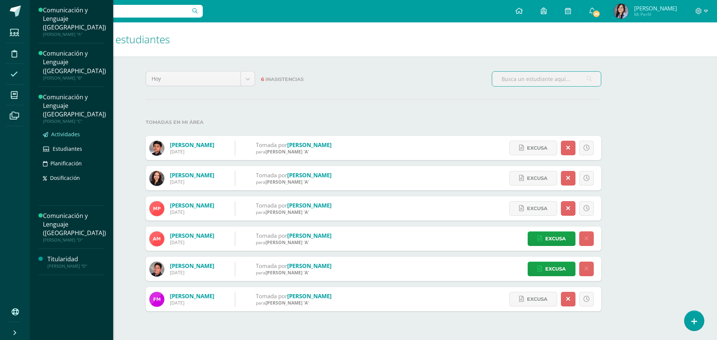
click at [62, 130] on link "Actividades" at bounding box center [74, 134] width 63 height 9
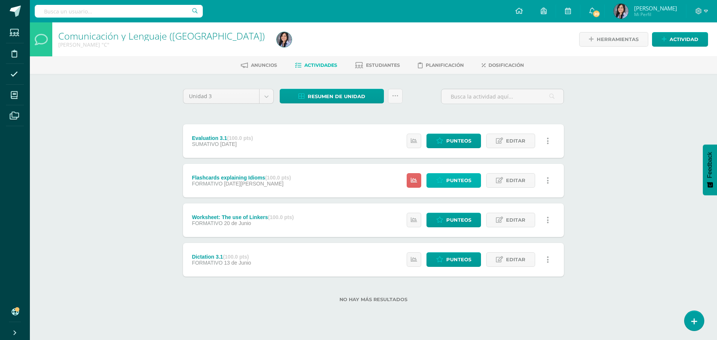
click at [446, 176] on link "Punteos" at bounding box center [453, 180] width 54 height 15
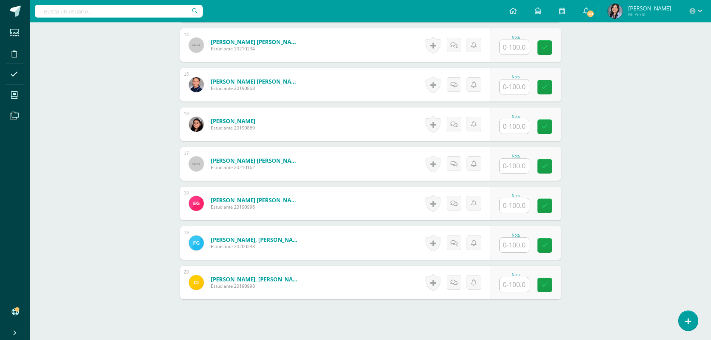
scroll to position [788, 0]
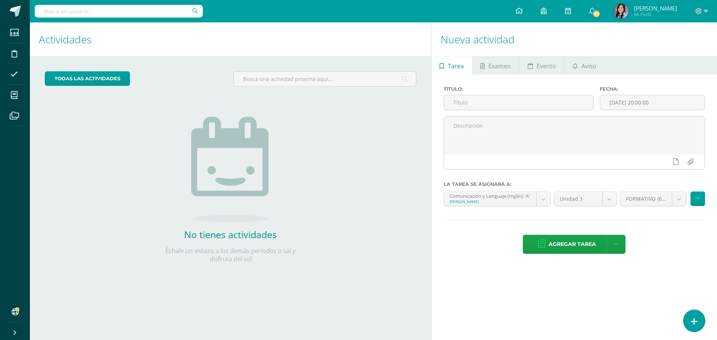
click at [695, 321] on icon at bounding box center [693, 321] width 7 height 9
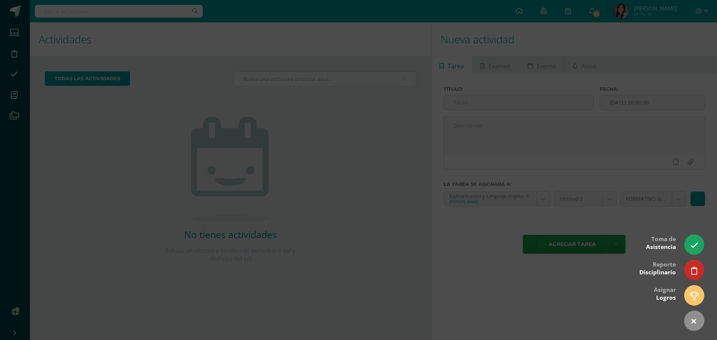
click at [283, 227] on div at bounding box center [358, 170] width 717 height 340
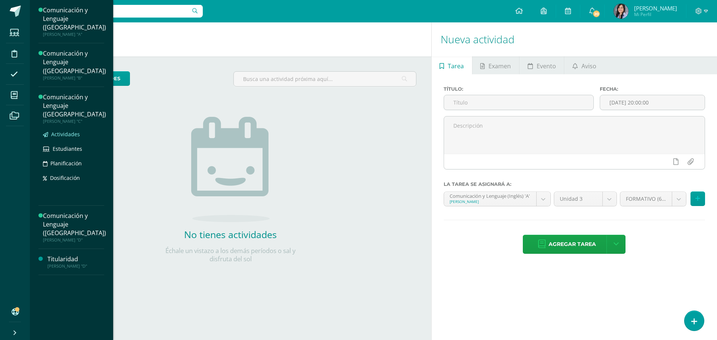
click at [69, 131] on span "Actividades" at bounding box center [65, 134] width 29 height 7
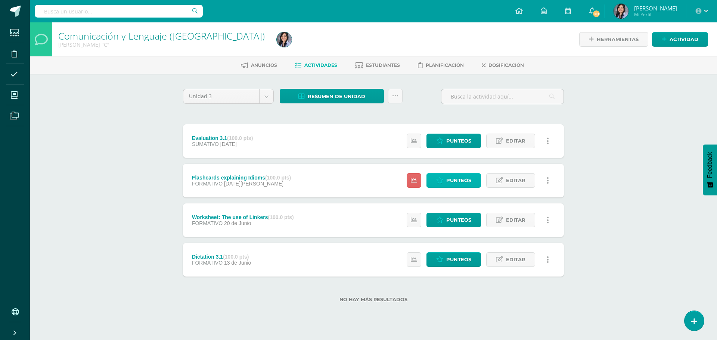
click at [458, 183] on span "Punteos" at bounding box center [458, 181] width 25 height 14
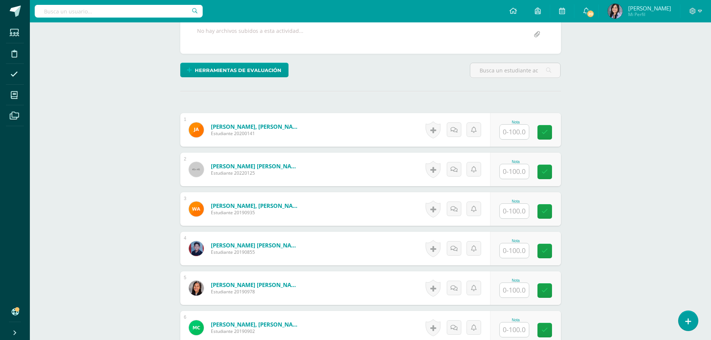
scroll to position [65, 0]
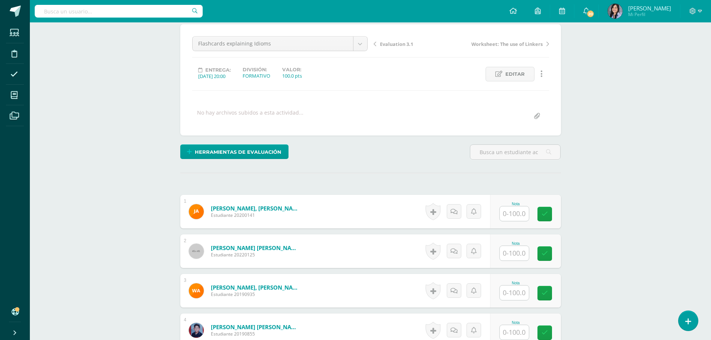
click at [519, 213] on input "text" at bounding box center [514, 213] width 29 height 15
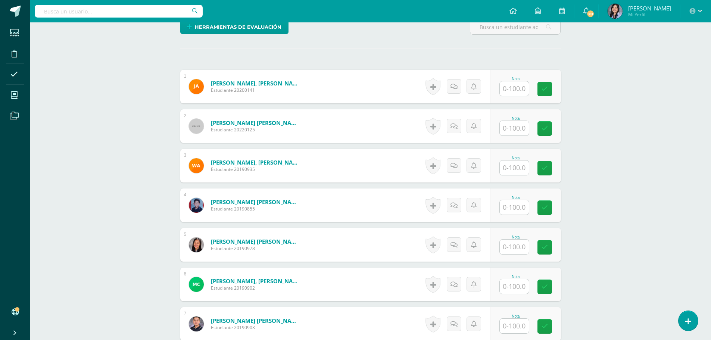
scroll to position [102, 0]
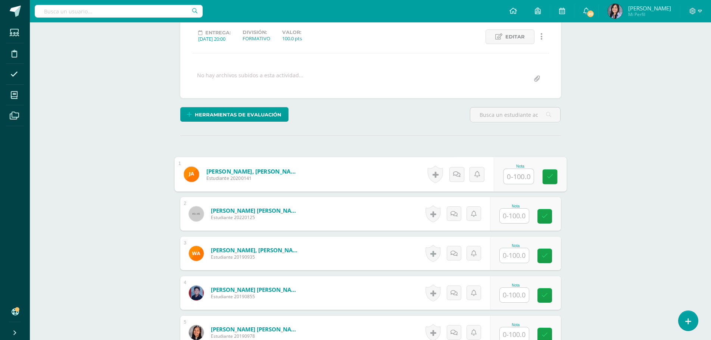
click at [509, 181] on input "text" at bounding box center [518, 176] width 30 height 15
type input "100"
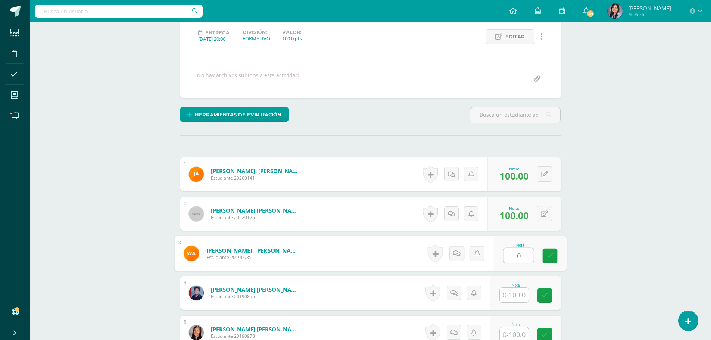
type input "0"
type input "100"
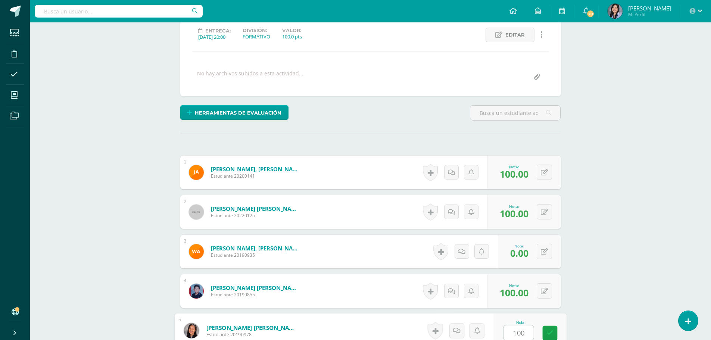
type input "100"
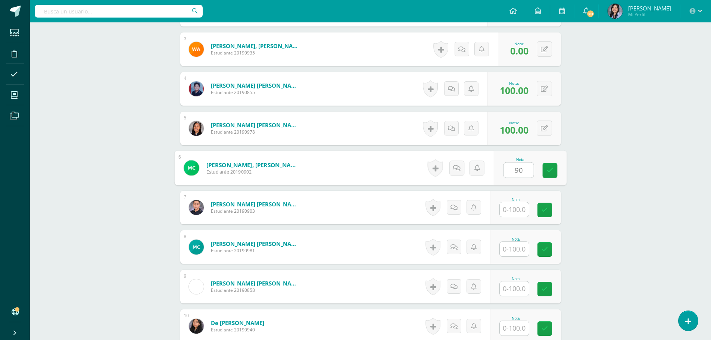
type input "90"
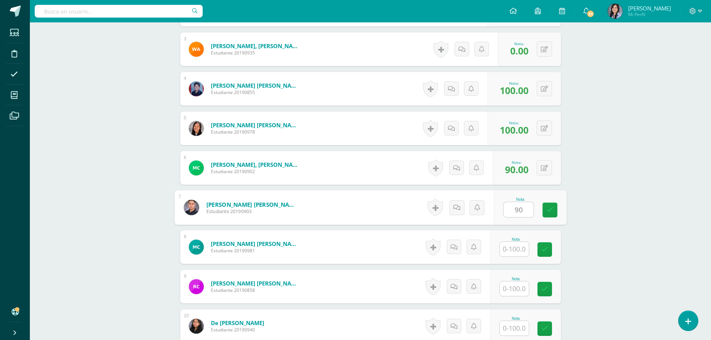
type input "90"
type input "100"
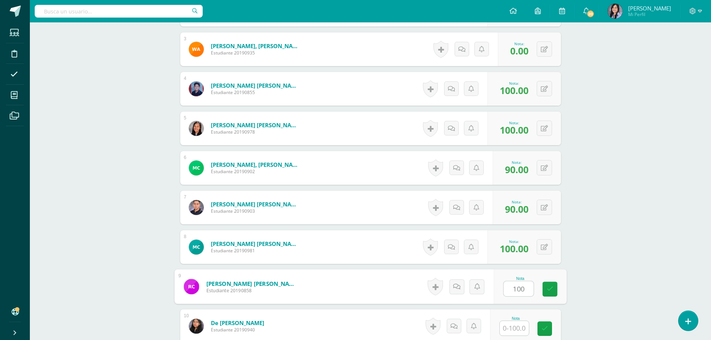
type input "100"
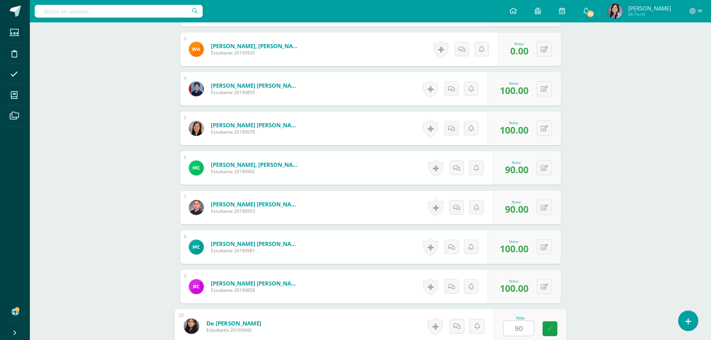
type input "90"
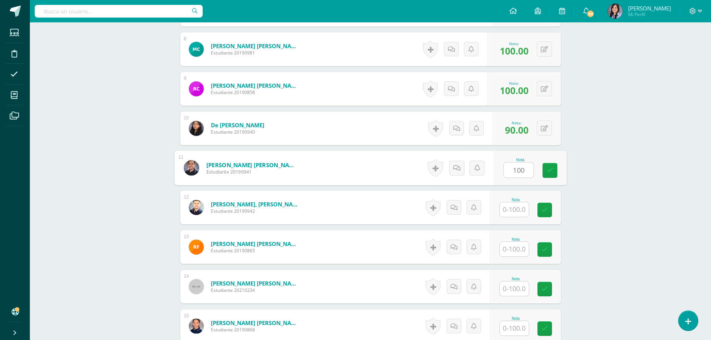
type input "100"
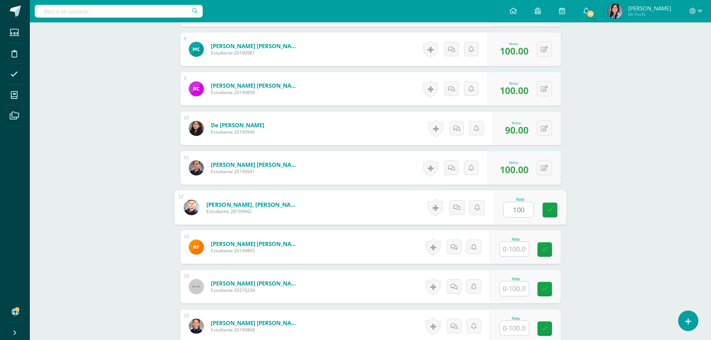
type input "100"
type input "0"
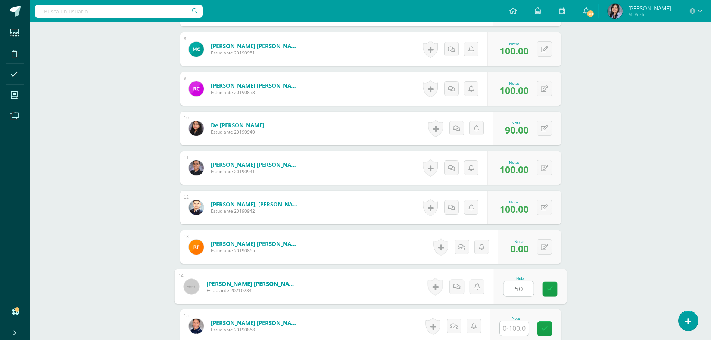
type input "50"
type input "100"
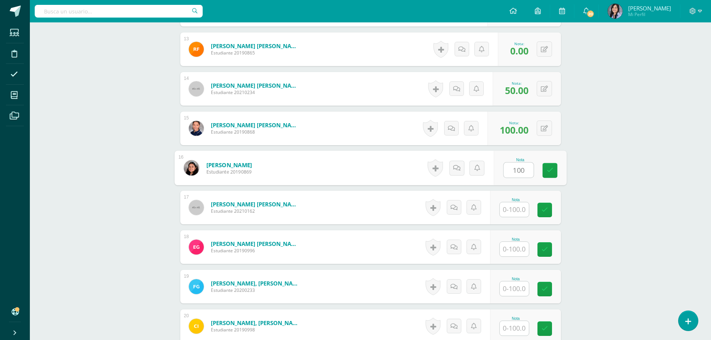
type input "100"
type input "90"
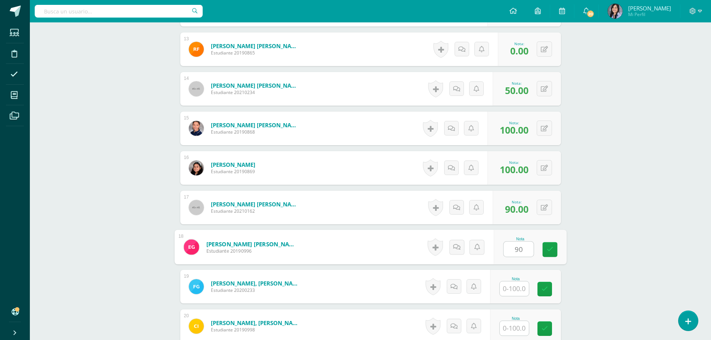
type input "90"
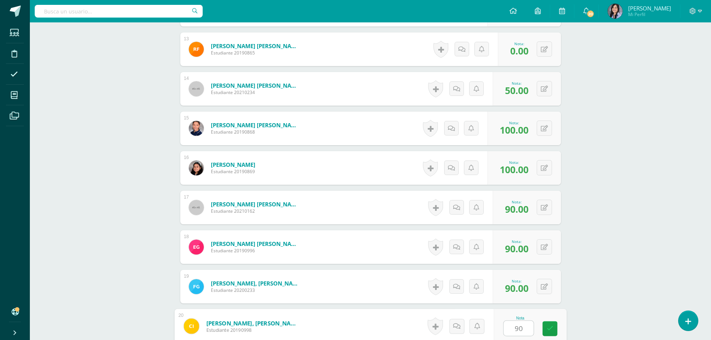
type input "90"
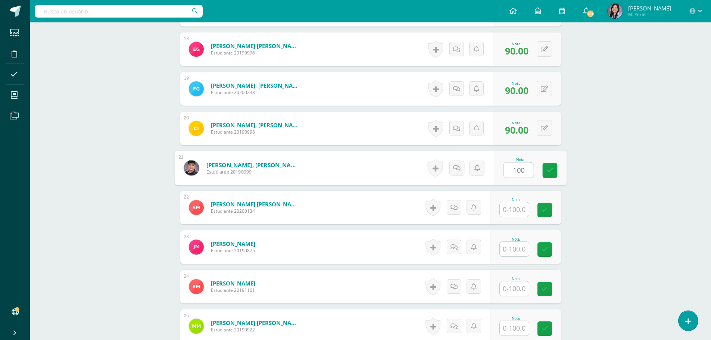
type input "100"
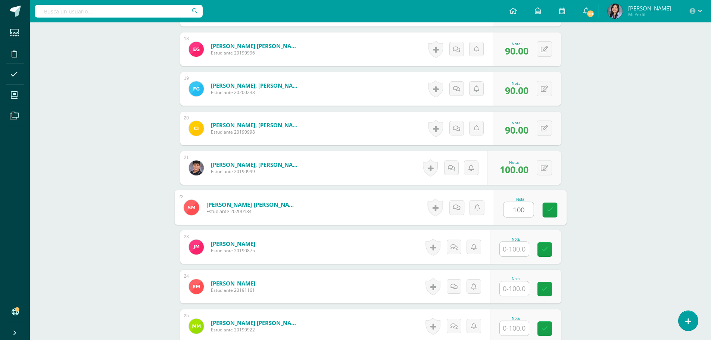
type input "100"
type input "9"
type input "100"
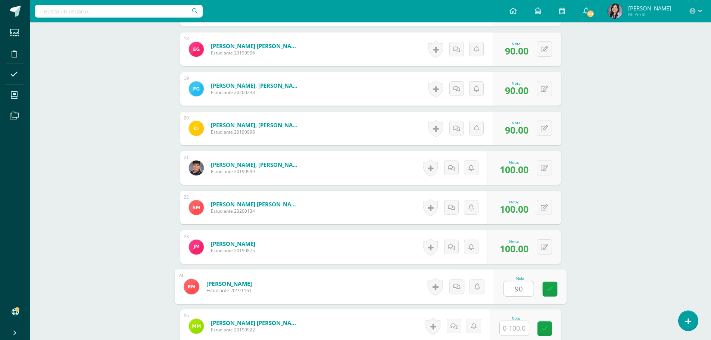
type input "90"
type input "100"
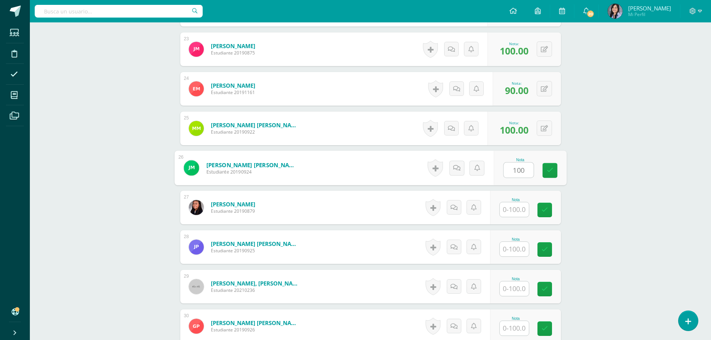
type input "100"
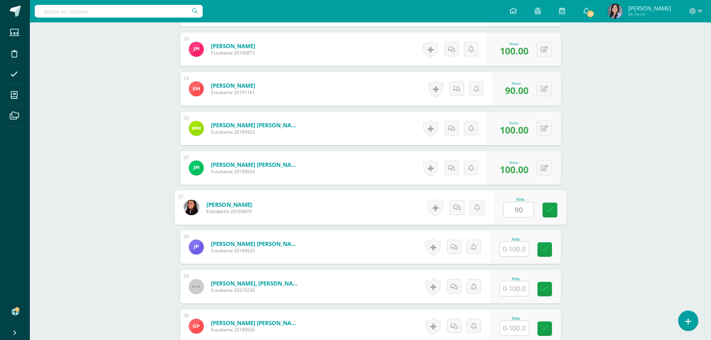
type input "90"
type input "100"
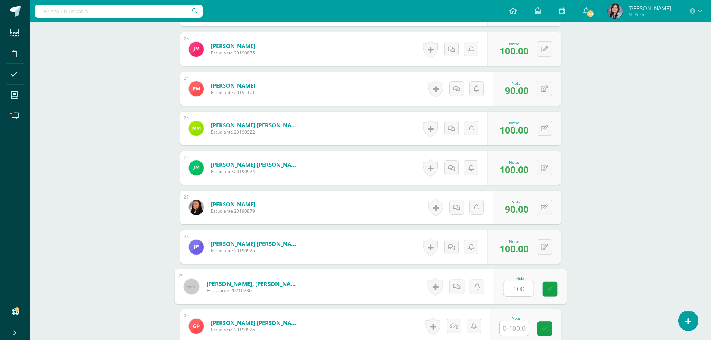
type input "100"
type input "90"
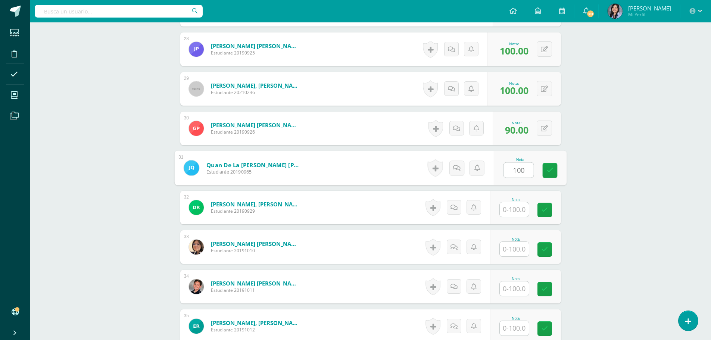
type input "100"
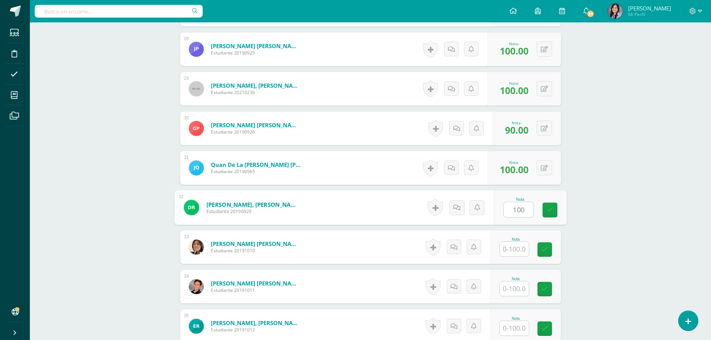
type input "100"
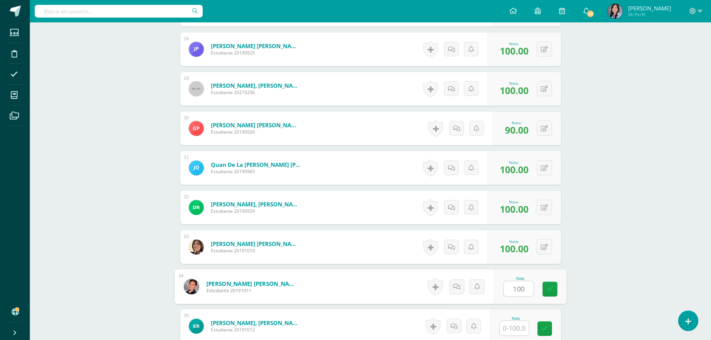
type input "100"
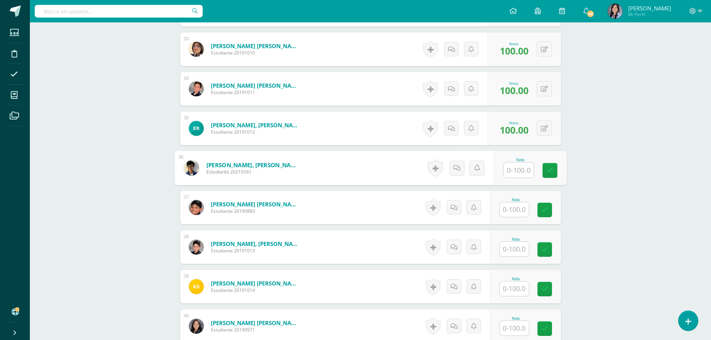
type input "0"
type input "100"
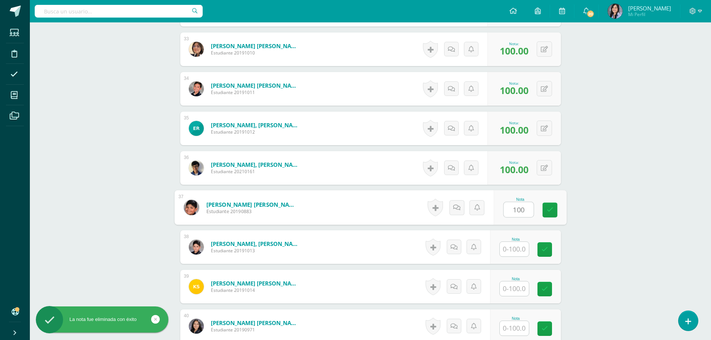
type input "100"
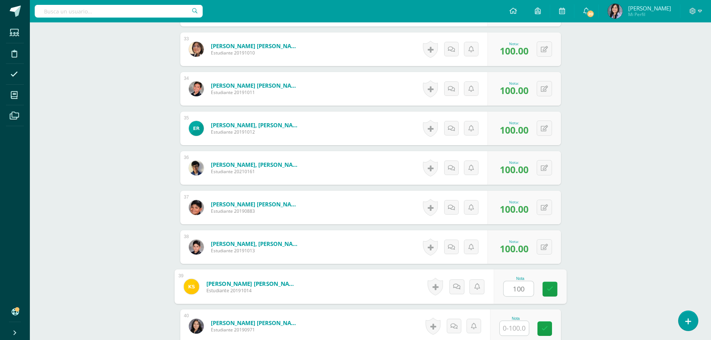
type input "100"
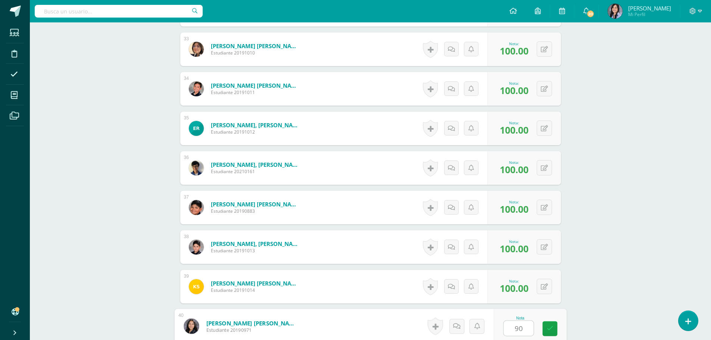
type input "90"
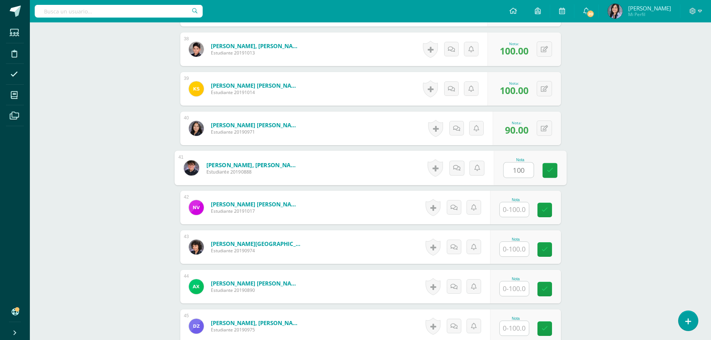
type input "100"
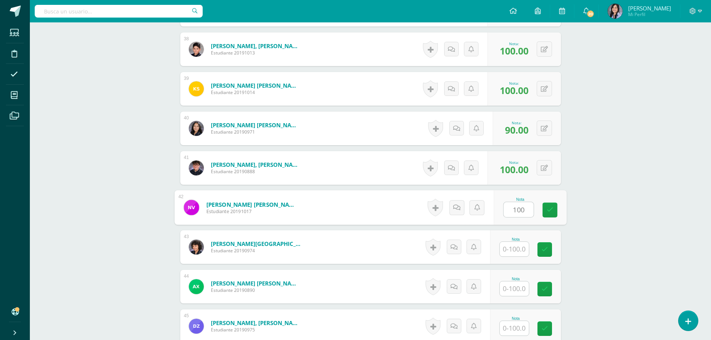
type input "100"
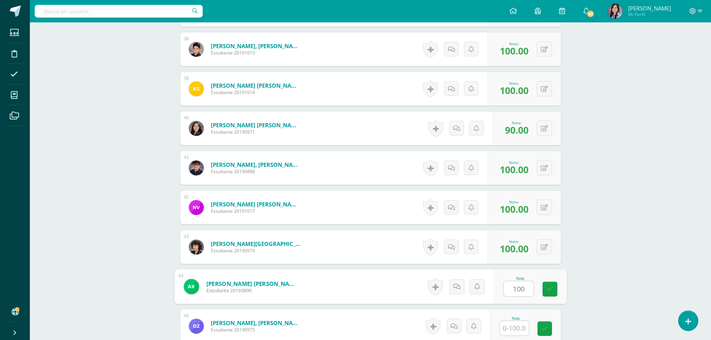
type input "100"
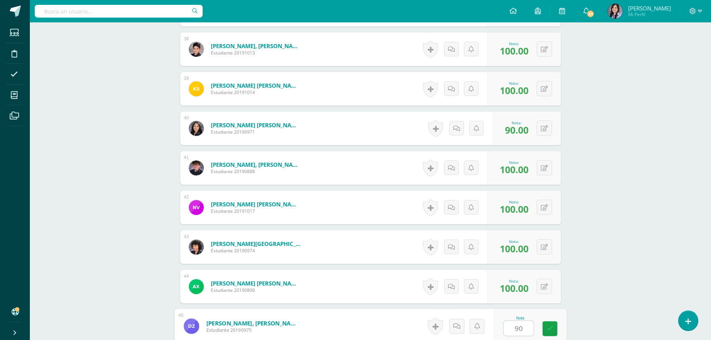
type input "90"
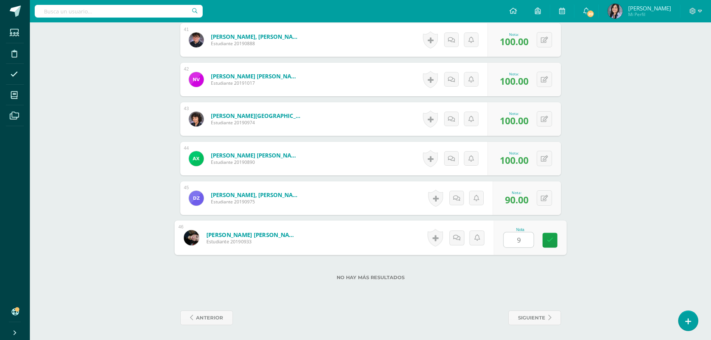
type input "90"
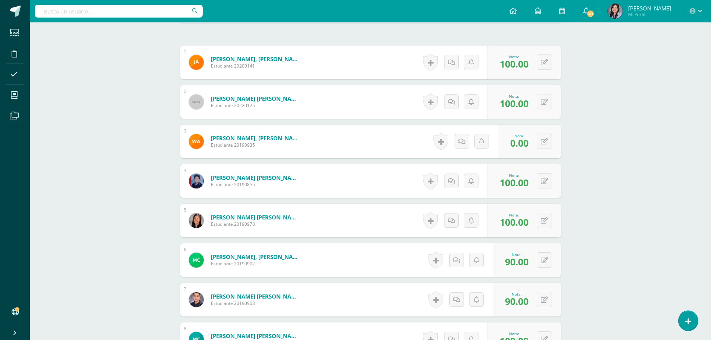
scroll to position [0, 0]
